Goal: Task Accomplishment & Management: Manage account settings

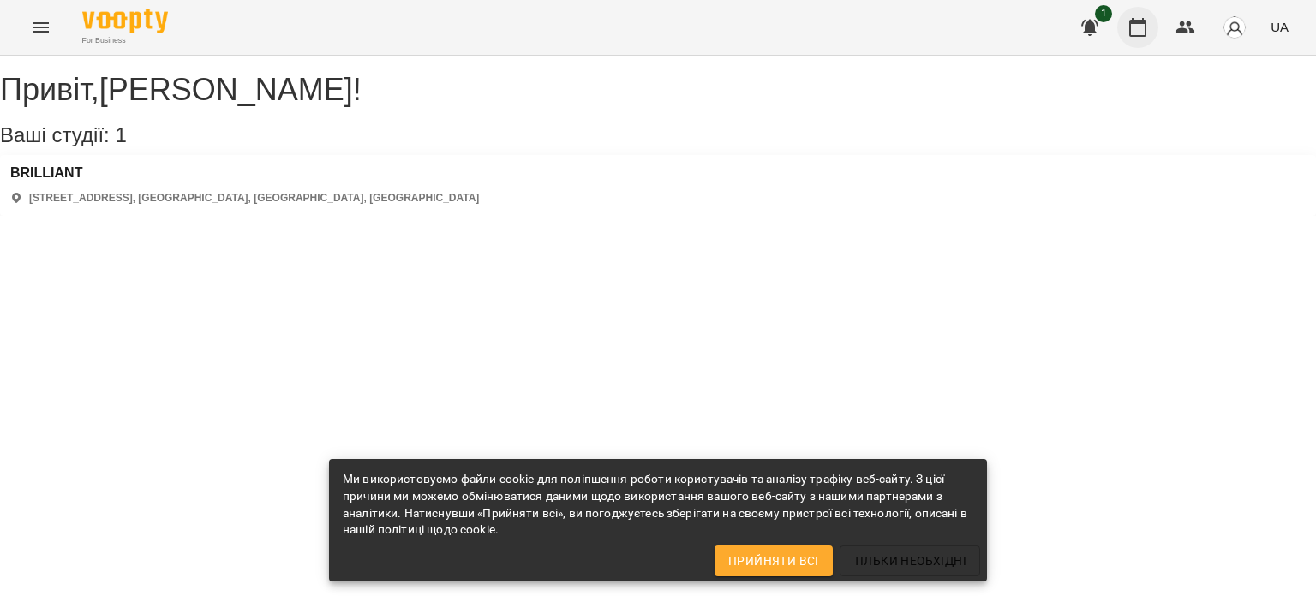
click at [1141, 26] on icon "button" at bounding box center [1138, 27] width 21 height 21
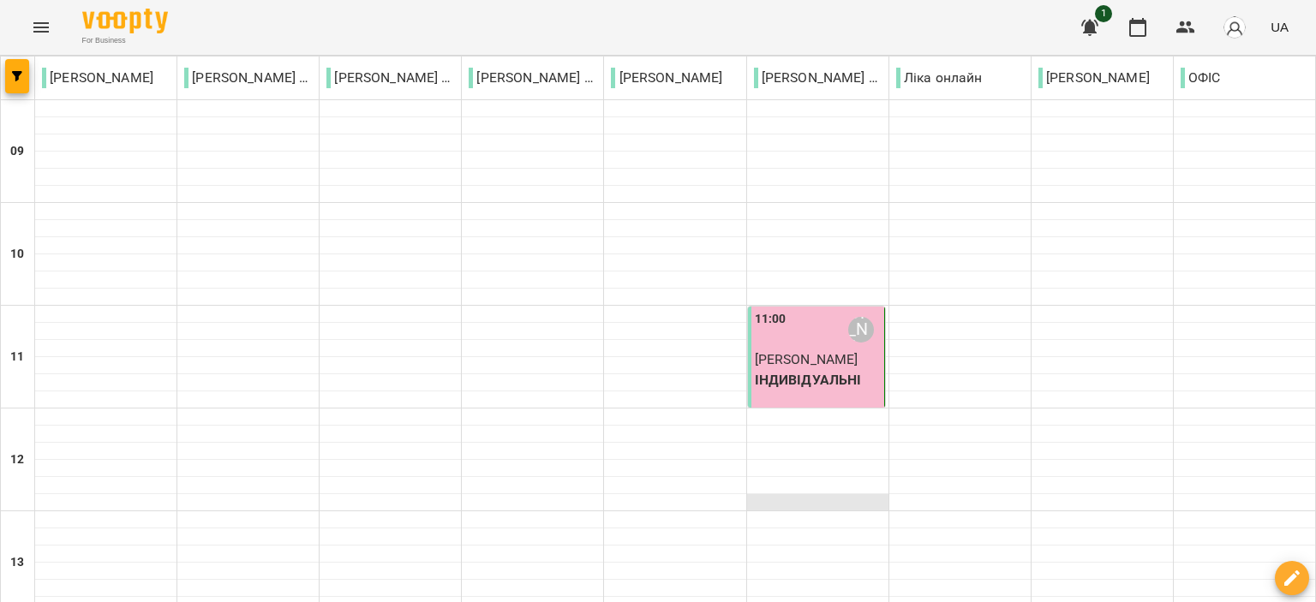
scroll to position [428, 0]
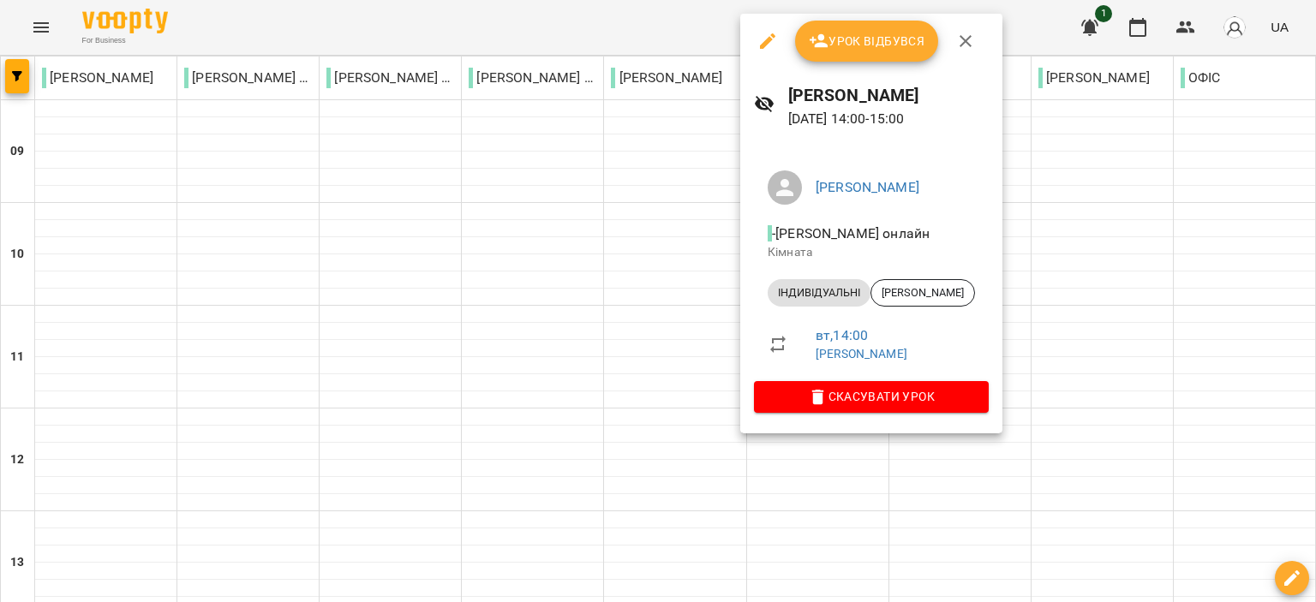
click at [819, 52] on button "Урок відбувся" at bounding box center [867, 41] width 144 height 41
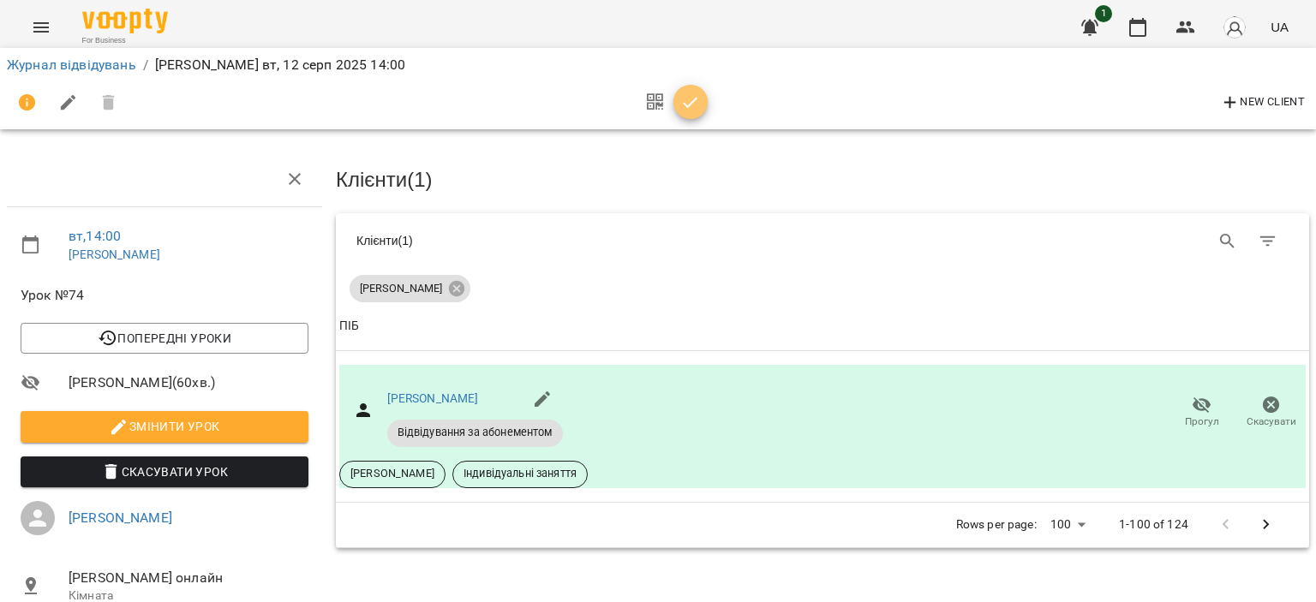
click at [683, 102] on icon "button" at bounding box center [690, 103] width 21 height 21
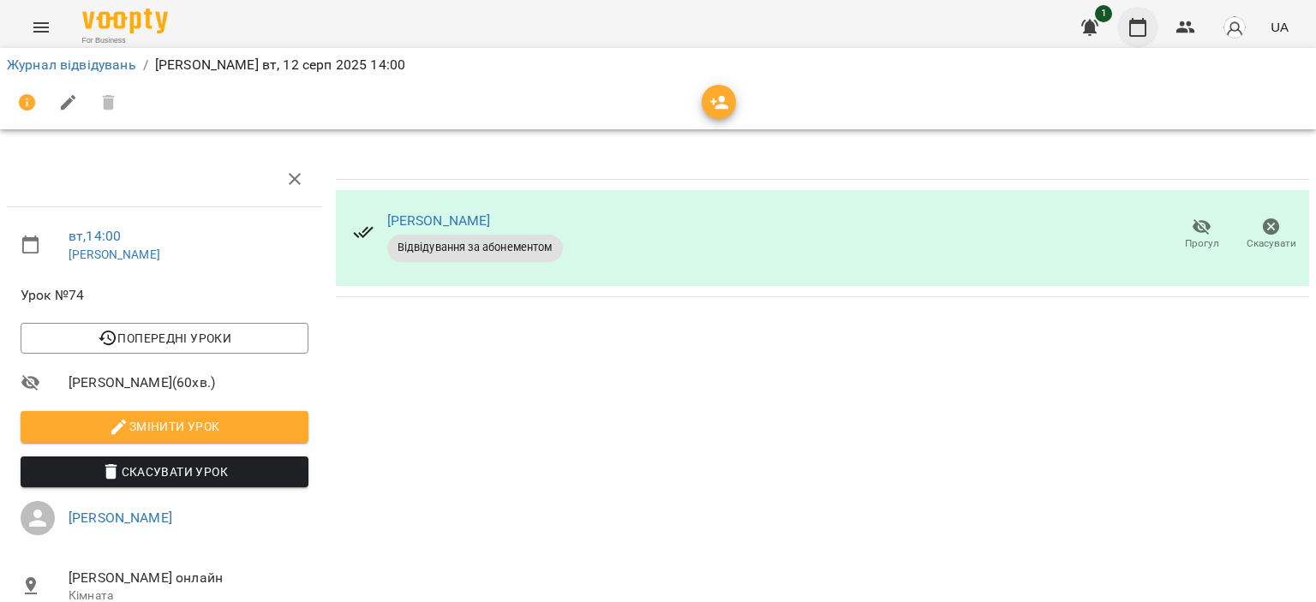
click at [1148, 27] on icon "button" at bounding box center [1138, 27] width 21 height 21
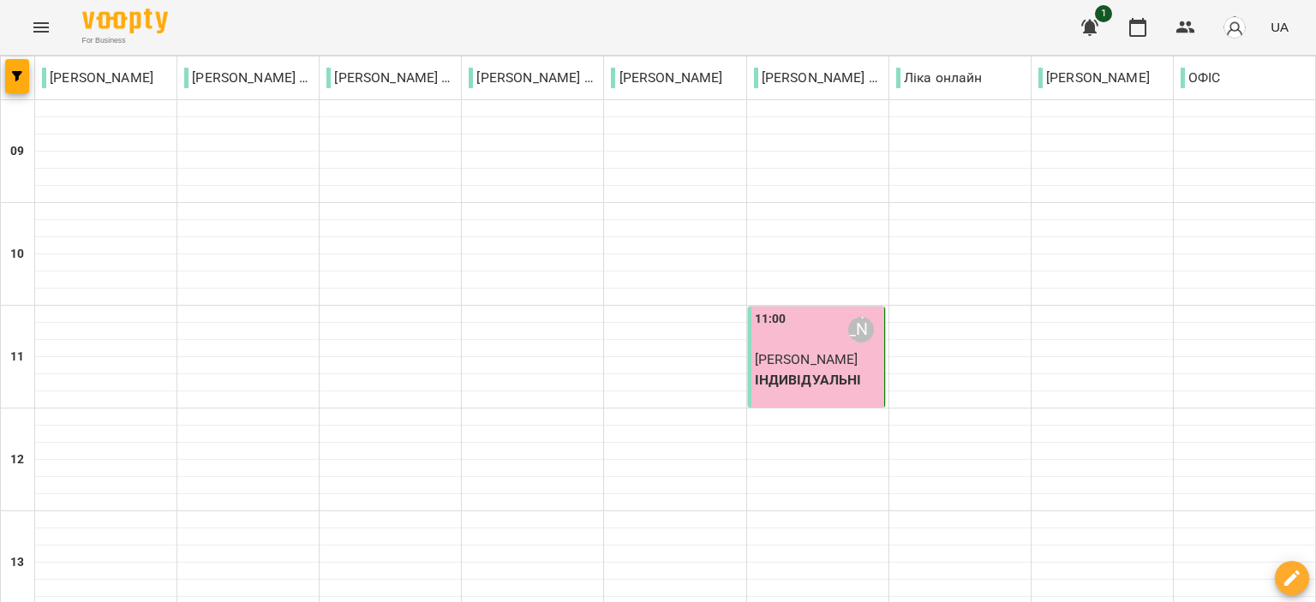
scroll to position [845, 0]
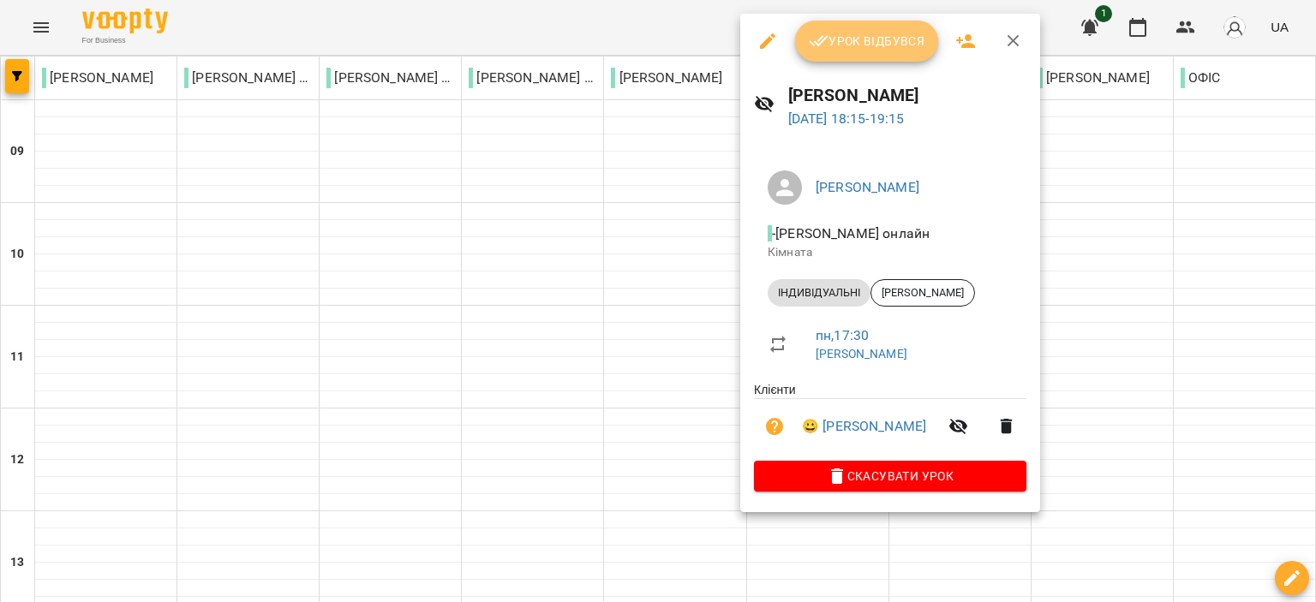
click at [901, 31] on span "Урок відбувся" at bounding box center [867, 41] width 117 height 21
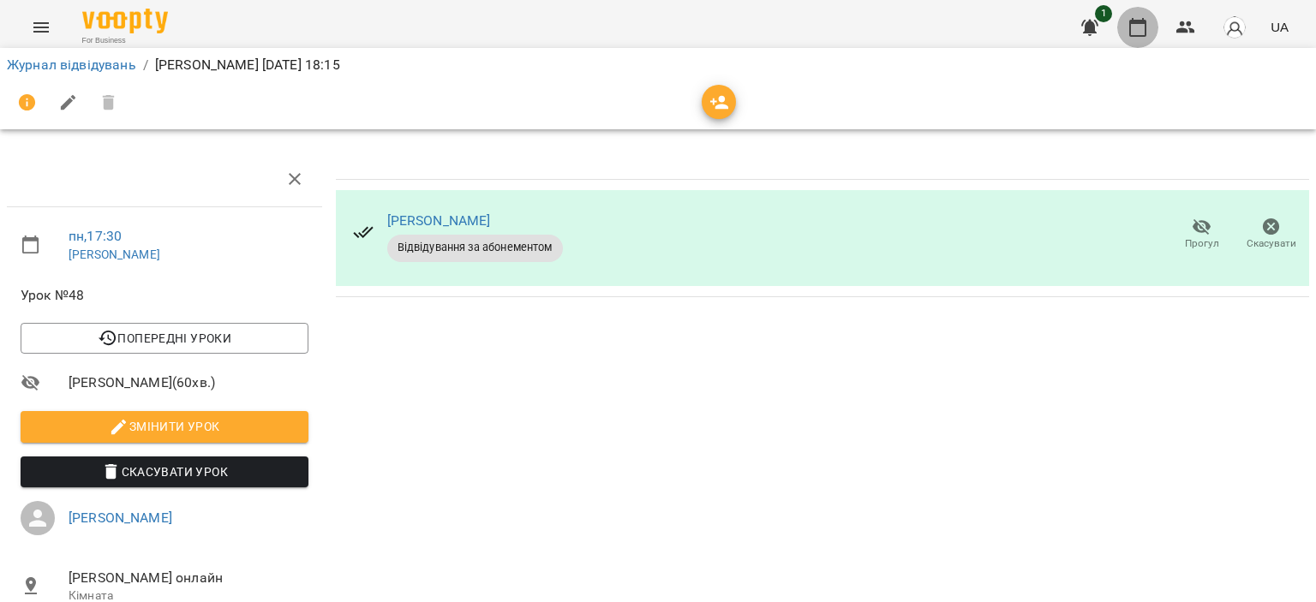
click at [1146, 27] on icon "button" at bounding box center [1137, 27] width 17 height 19
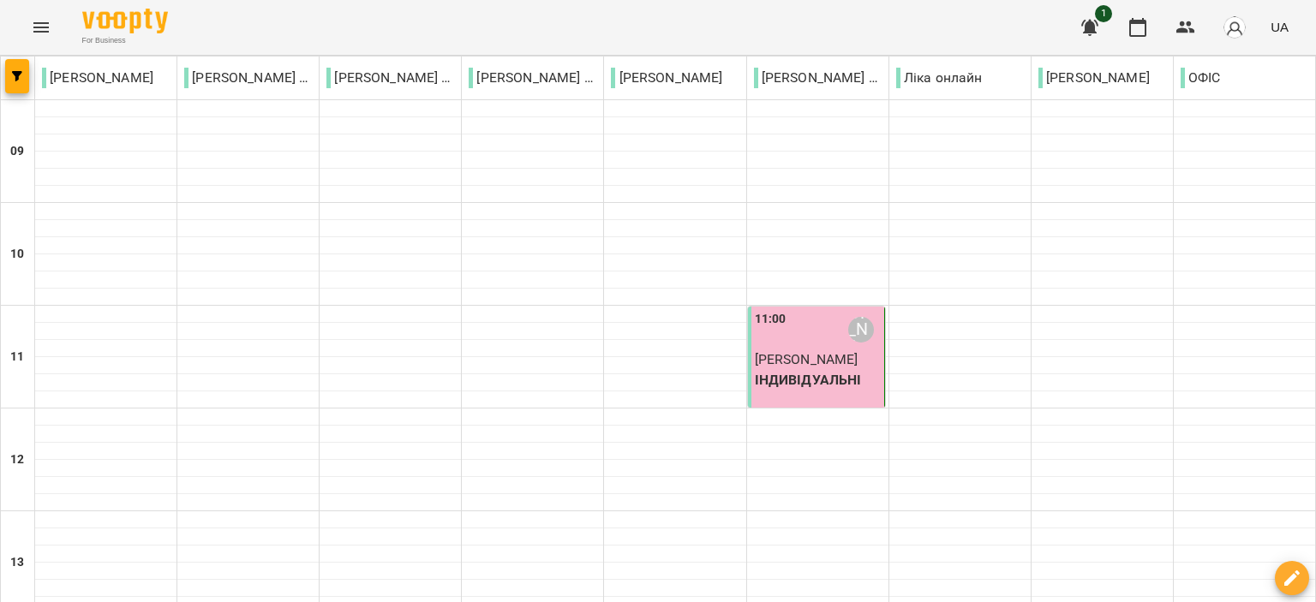
scroll to position [771, 0]
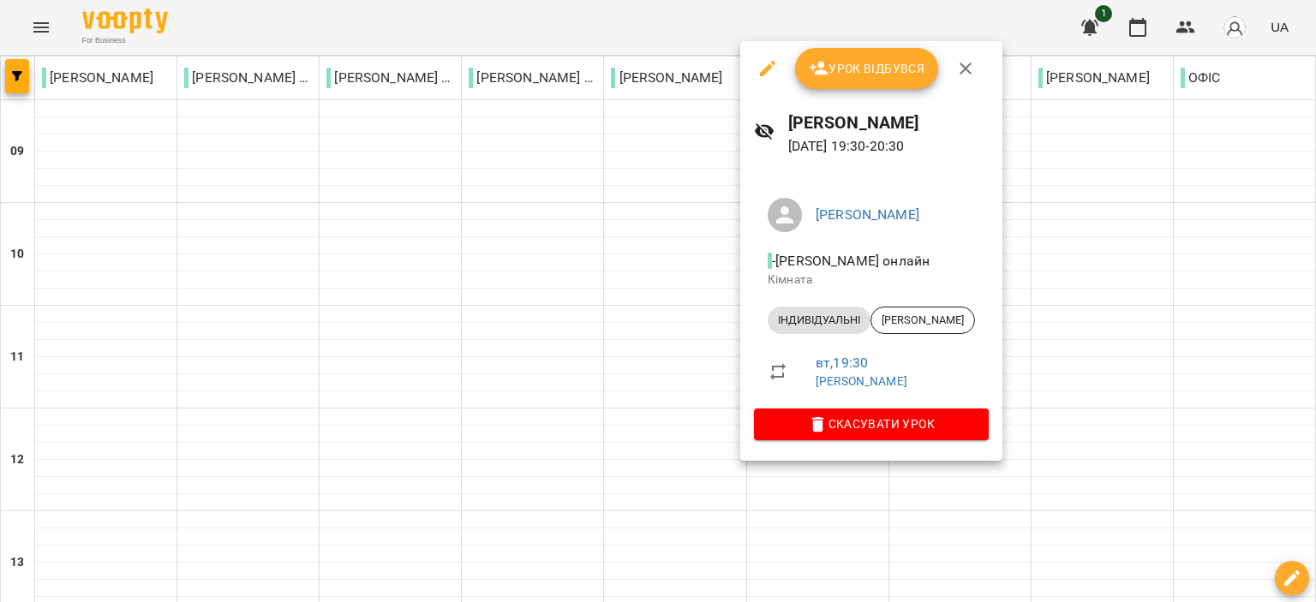
click at [861, 68] on span "Урок відбувся" at bounding box center [867, 68] width 117 height 21
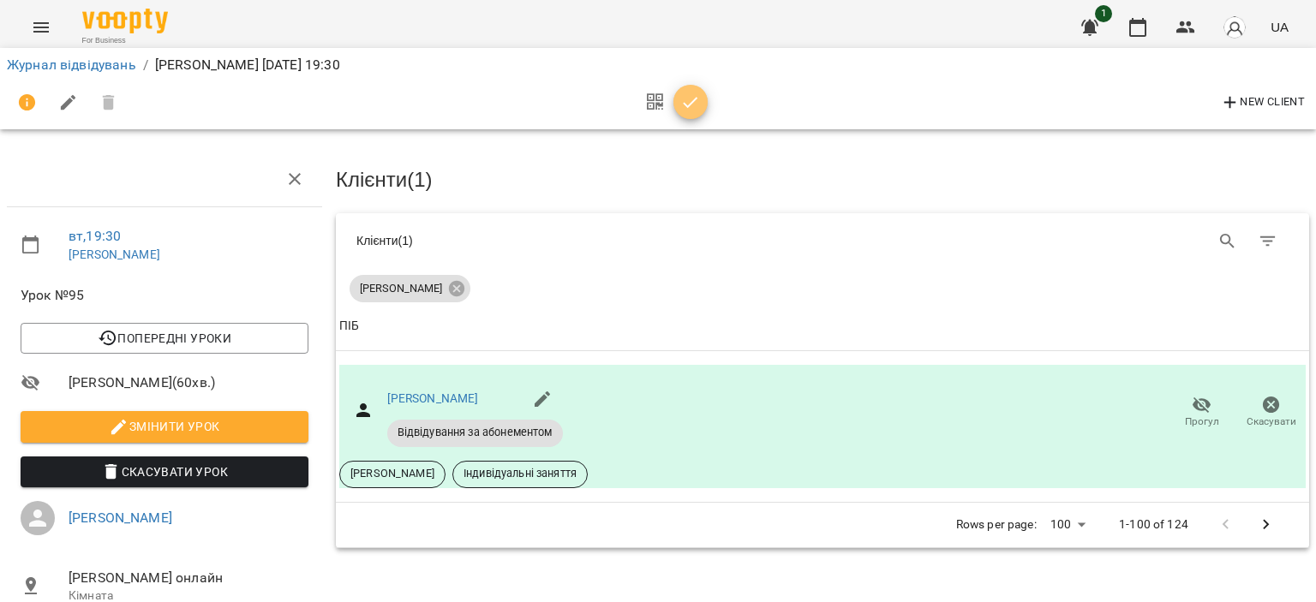
click at [695, 95] on icon "button" at bounding box center [690, 103] width 21 height 21
